Goal: Task Accomplishment & Management: Use online tool/utility

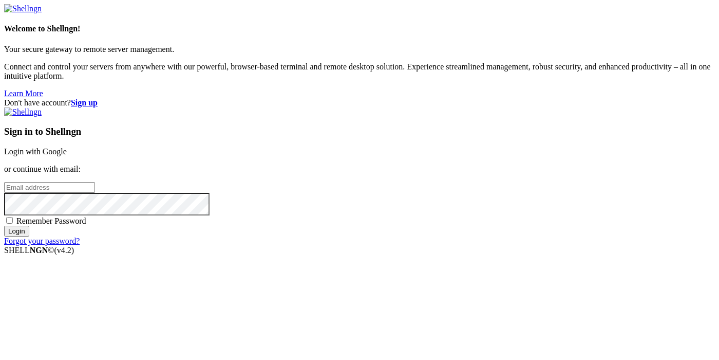
click at [661, 152] on div "Don't have account? Sign up Sign in to Shellngn Login with Google or continue w…" at bounding box center [359, 171] width 711 height 147
click at [95, 182] on input "email" at bounding box center [49, 187] width 91 height 11
paste input "[EMAIL_ADDRESS][DOMAIN_NAME]:NameNameName"
click at [95, 182] on input "[EMAIL_ADDRESS][DOMAIN_NAME]:NameNameName" at bounding box center [49, 187] width 91 height 11
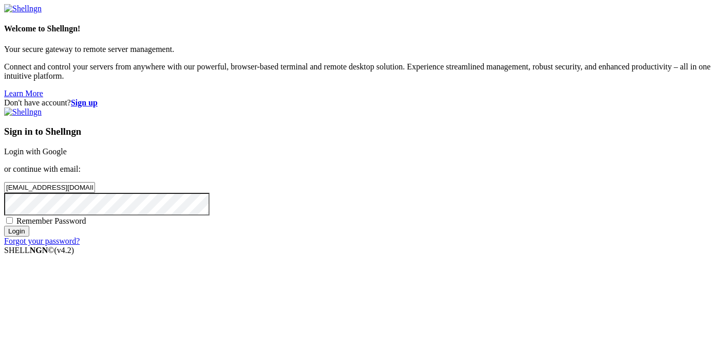
click at [95, 182] on input "[EMAIL_ADDRESS][DOMAIN_NAME]:" at bounding box center [49, 187] width 91 height 11
type input "[EMAIL_ADDRESS][DOMAIN_NAME]"
click at [86, 225] on span "Remember Password" at bounding box center [51, 220] width 70 height 9
click at [13, 223] on input "Remember Password" at bounding box center [9, 220] width 7 height 7
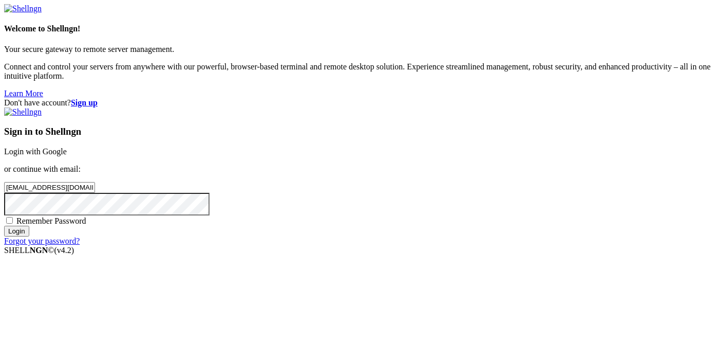
checkbox input "true"
drag, startPoint x: 428, startPoint y: 270, endPoint x: 350, endPoint y: 359, distance: 117.9
click at [29, 236] on input "Login" at bounding box center [16, 231] width 25 height 11
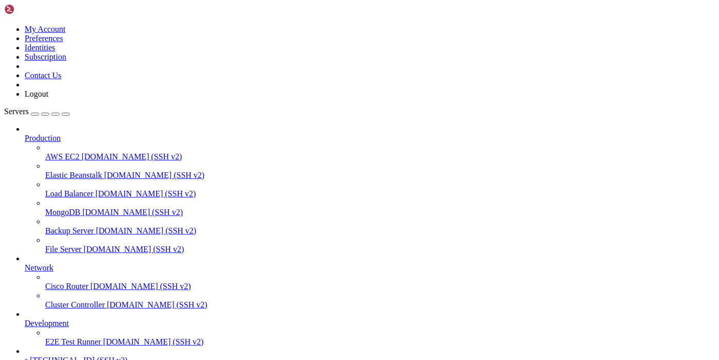
scroll to position [54, 0]
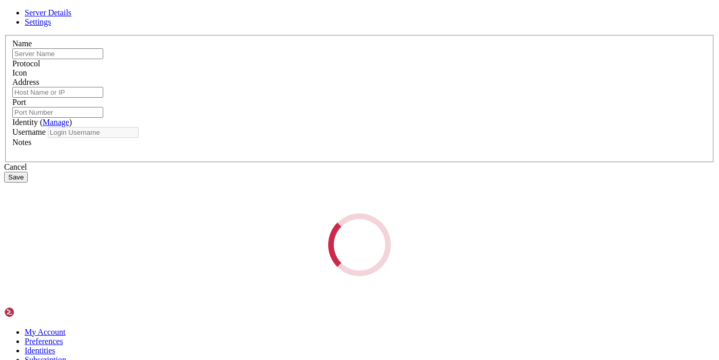
type input "s"
type input "[TECHNICAL_ID]"
type input "22"
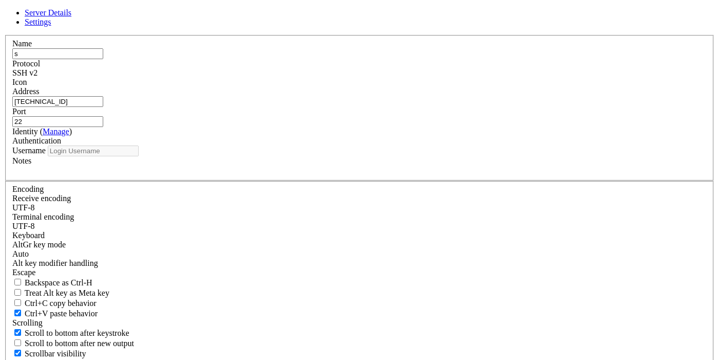
type input "root"
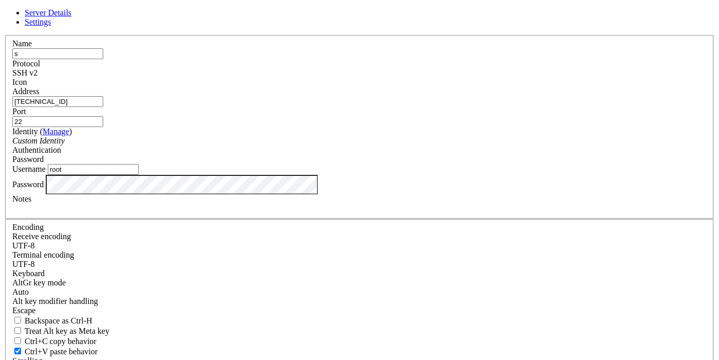
click at [103, 107] on input "[TECHNICAL_ID]" at bounding box center [57, 101] width 91 height 11
paste input "[TECHNICAL_ID]"
type input "[TECHNICAL_ID]"
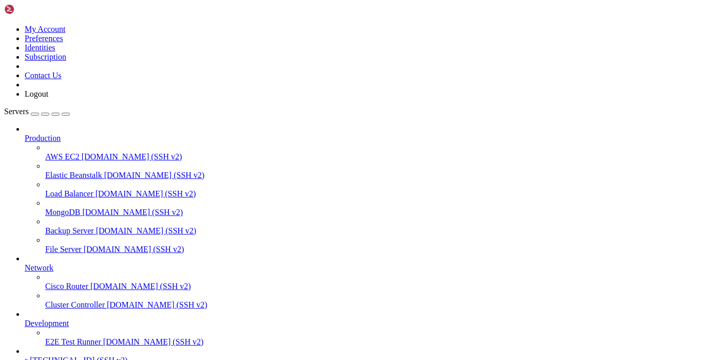
click at [28, 355] on span "s" at bounding box center [26, 359] width 3 height 9
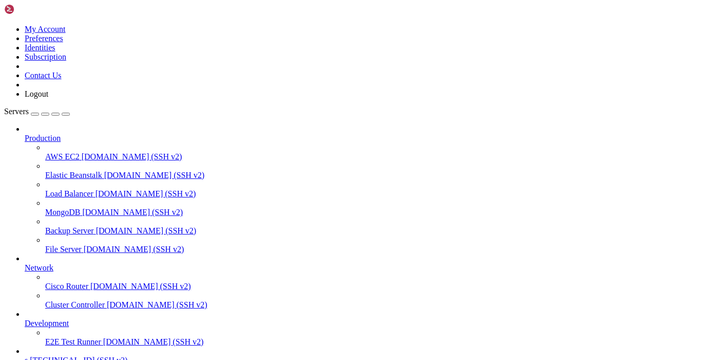
click at [4, 25] on icon at bounding box center [4, 25] width 0 height 0
click at [48, 98] on link "Logout" at bounding box center [37, 93] width 24 height 9
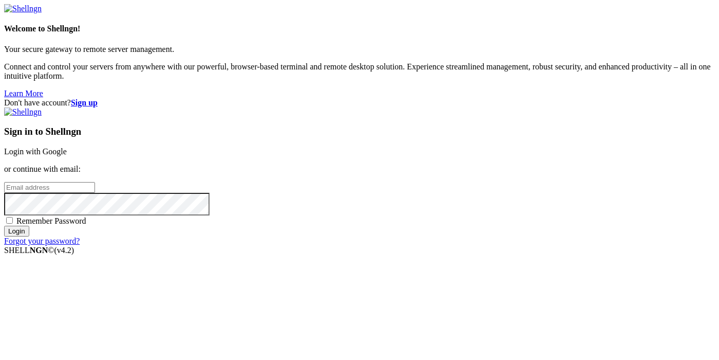
click at [95, 182] on input "email" at bounding box center [49, 187] width 91 height 11
paste input "[EMAIL_ADDRESS][DOMAIN_NAME]:NameNameName"
click at [95, 182] on input "[EMAIL_ADDRESS][DOMAIN_NAME]:NameNameName" at bounding box center [49, 187] width 91 height 11
click at [95, 182] on input "[EMAIL_ADDRESS][DOMAIN_NAME]:" at bounding box center [49, 187] width 91 height 11
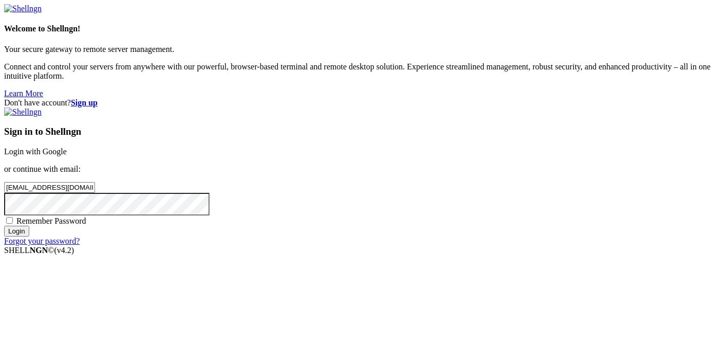
click at [95, 182] on input "[EMAIL_ADDRESS][DOMAIN_NAME]:" at bounding box center [49, 187] width 91 height 11
type input "[EMAIL_ADDRESS][DOMAIN_NAME]"
click at [86, 223] on span "Remember Password" at bounding box center [51, 220] width 70 height 9
click at [13, 223] on input "Remember Password" at bounding box center [9, 220] width 7 height 7
checkbox input "true"
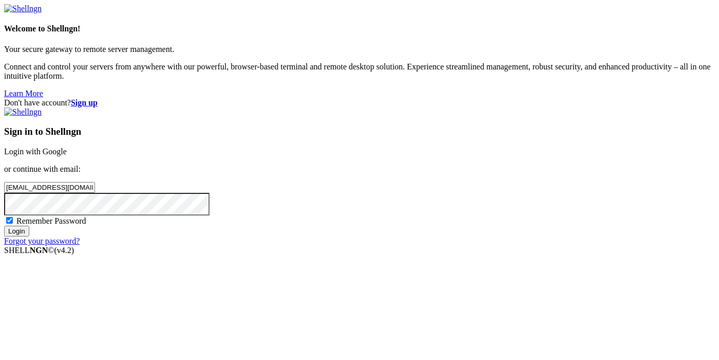
click at [29, 236] on input "Login" at bounding box center [16, 231] width 25 height 11
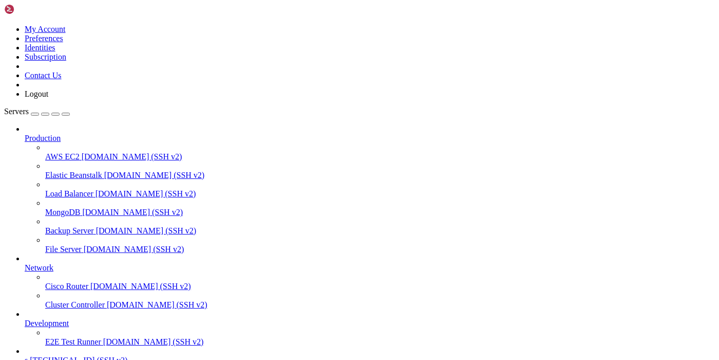
scroll to position [54, 0]
click at [28, 355] on span "s" at bounding box center [26, 359] width 3 height 9
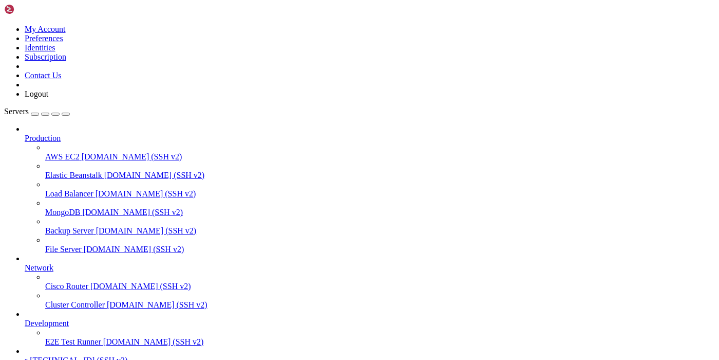
scroll to position [1296, 0]
click at [4, 25] on icon at bounding box center [4, 25] width 0 height 0
